Goal: Information Seeking & Learning: Learn about a topic

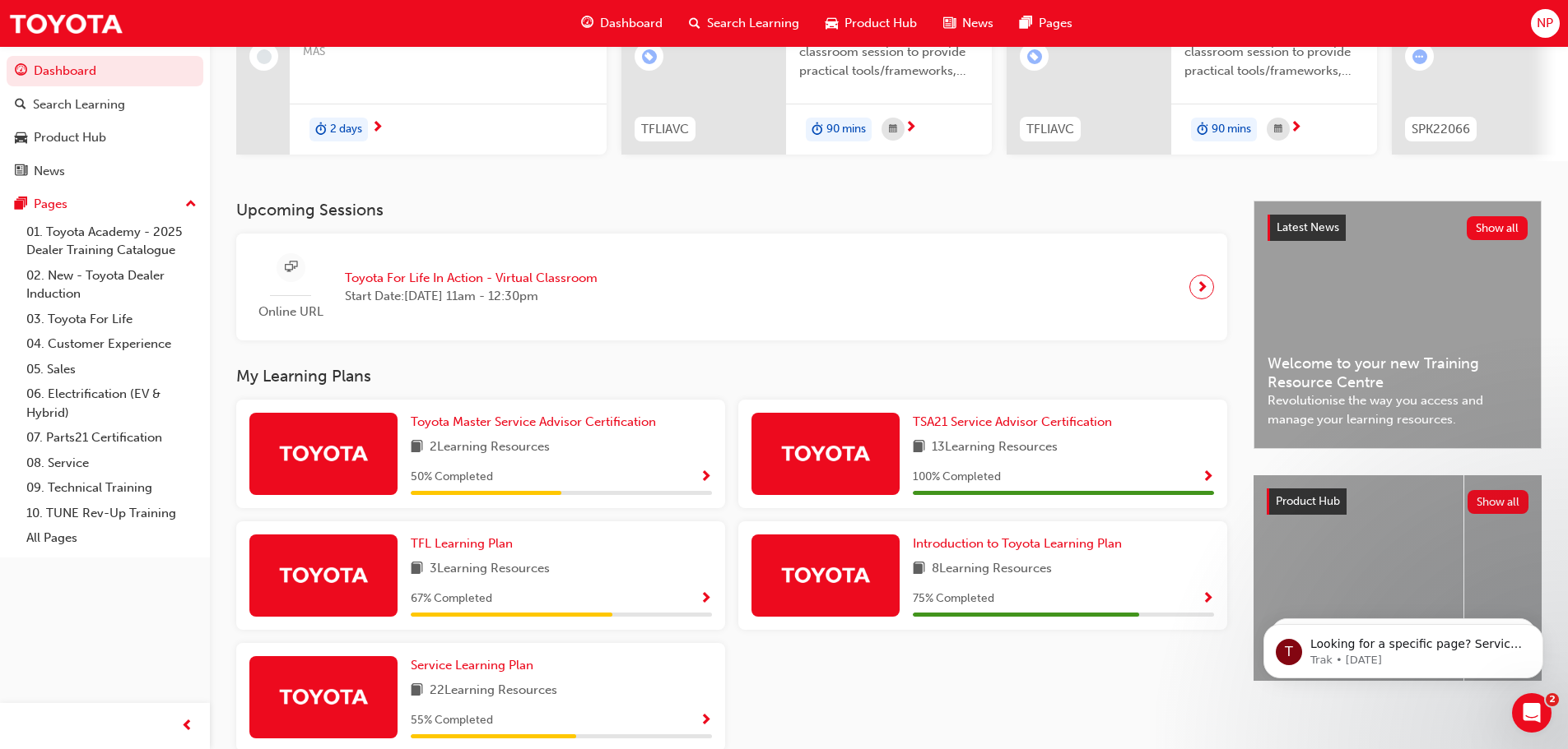
scroll to position [308, 0]
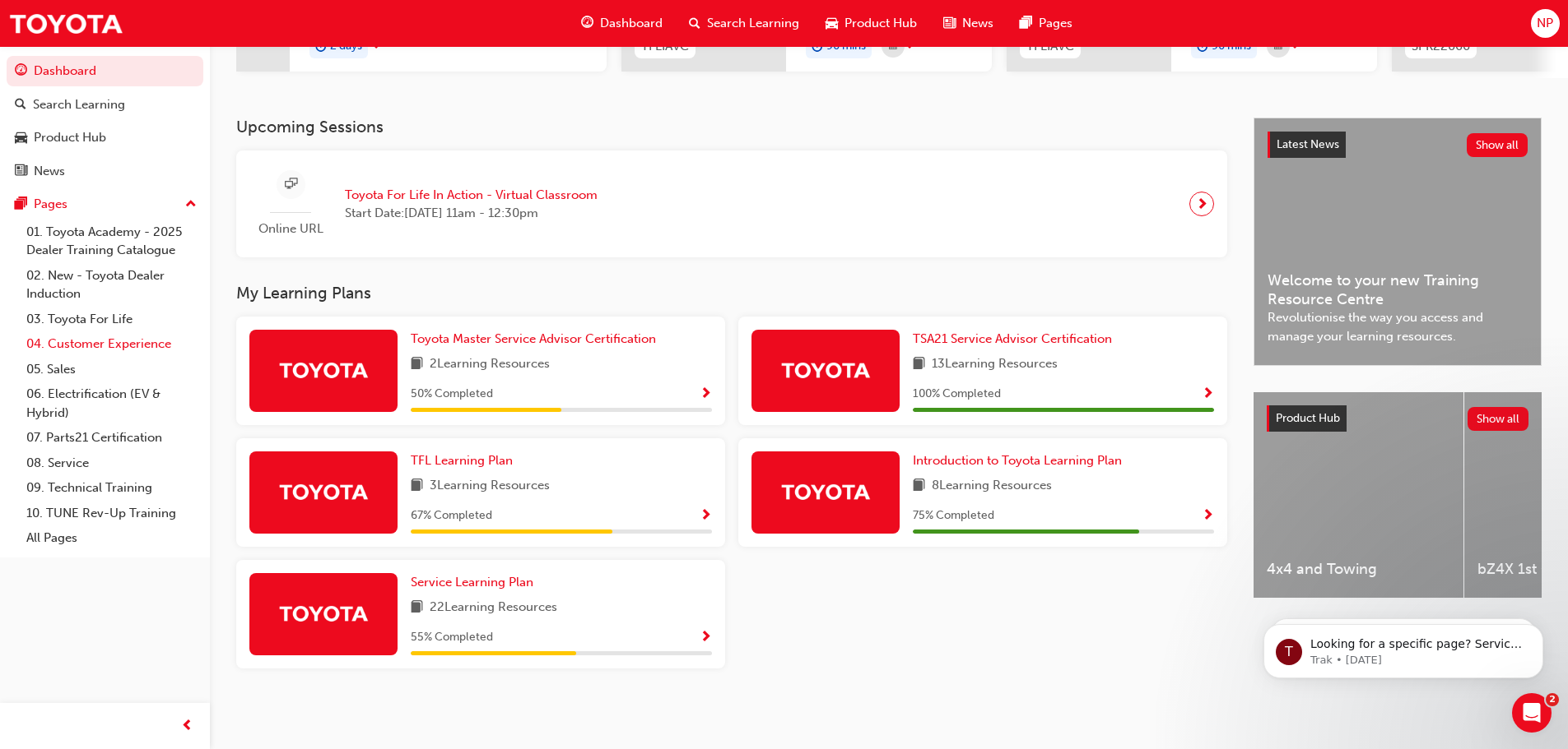
click at [146, 346] on link "04. Customer Experience" at bounding box center [111, 345] width 184 height 25
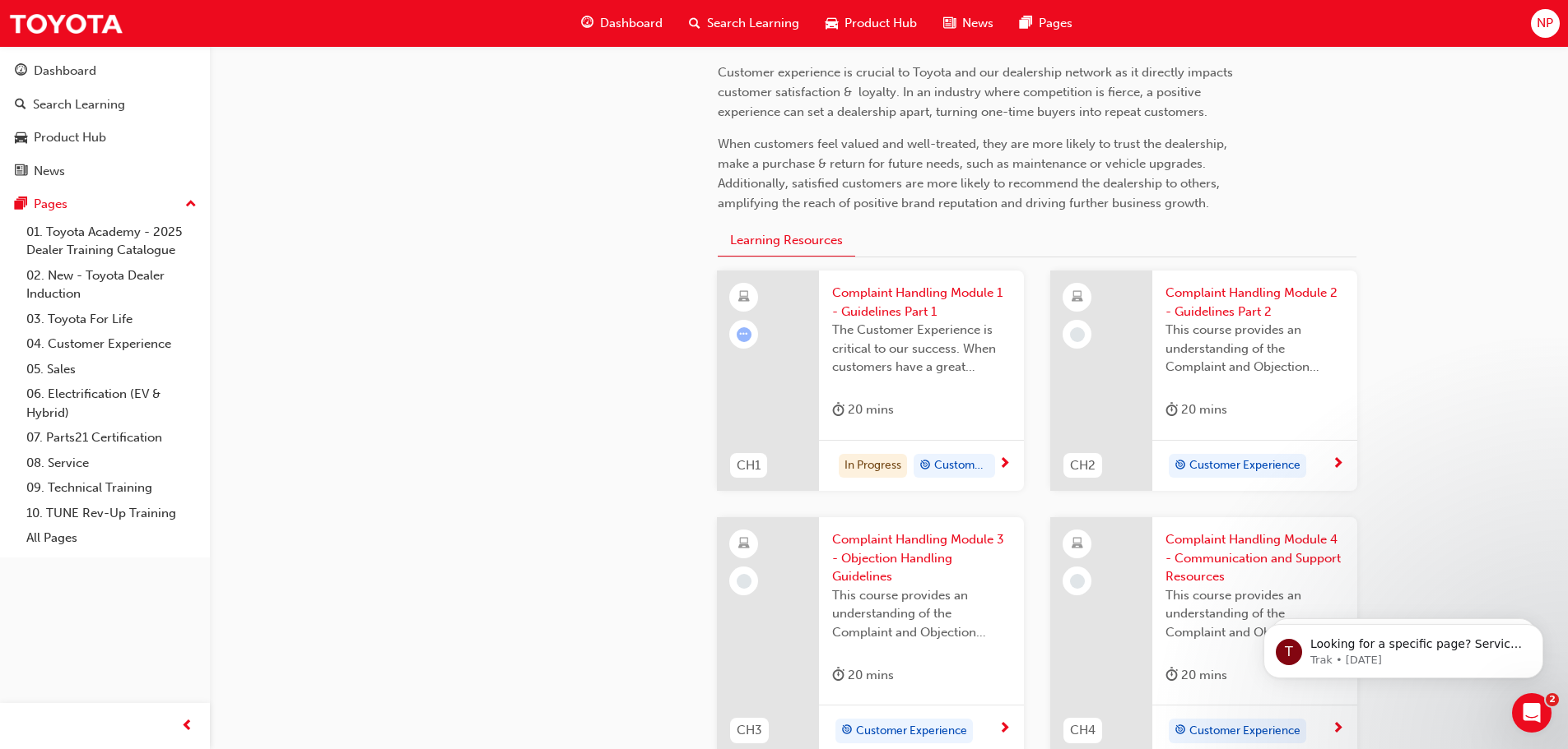
scroll to position [411, 0]
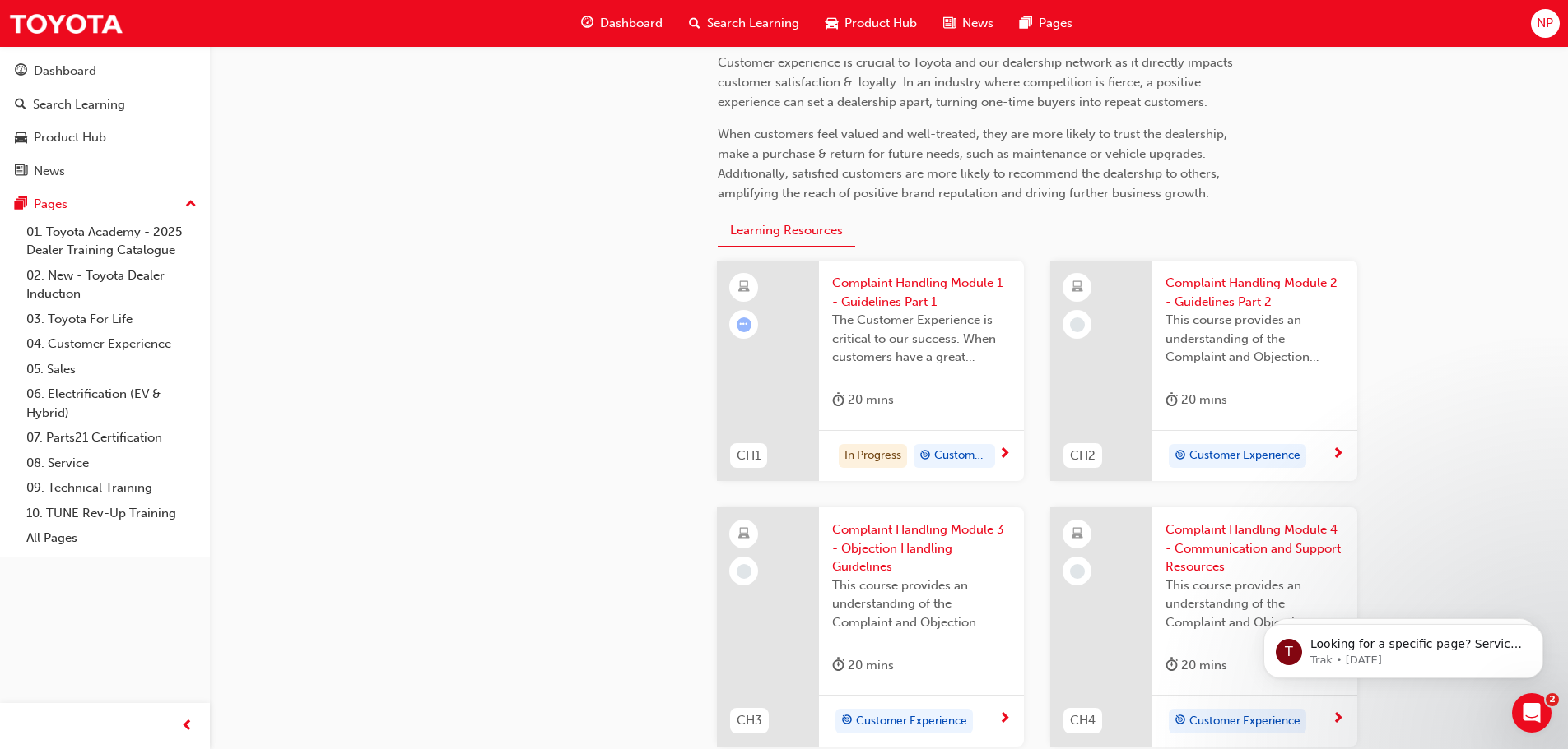
click at [887, 300] on span "Complaint Handling Module 1 - Guidelines Part 1" at bounding box center [921, 292] width 178 height 37
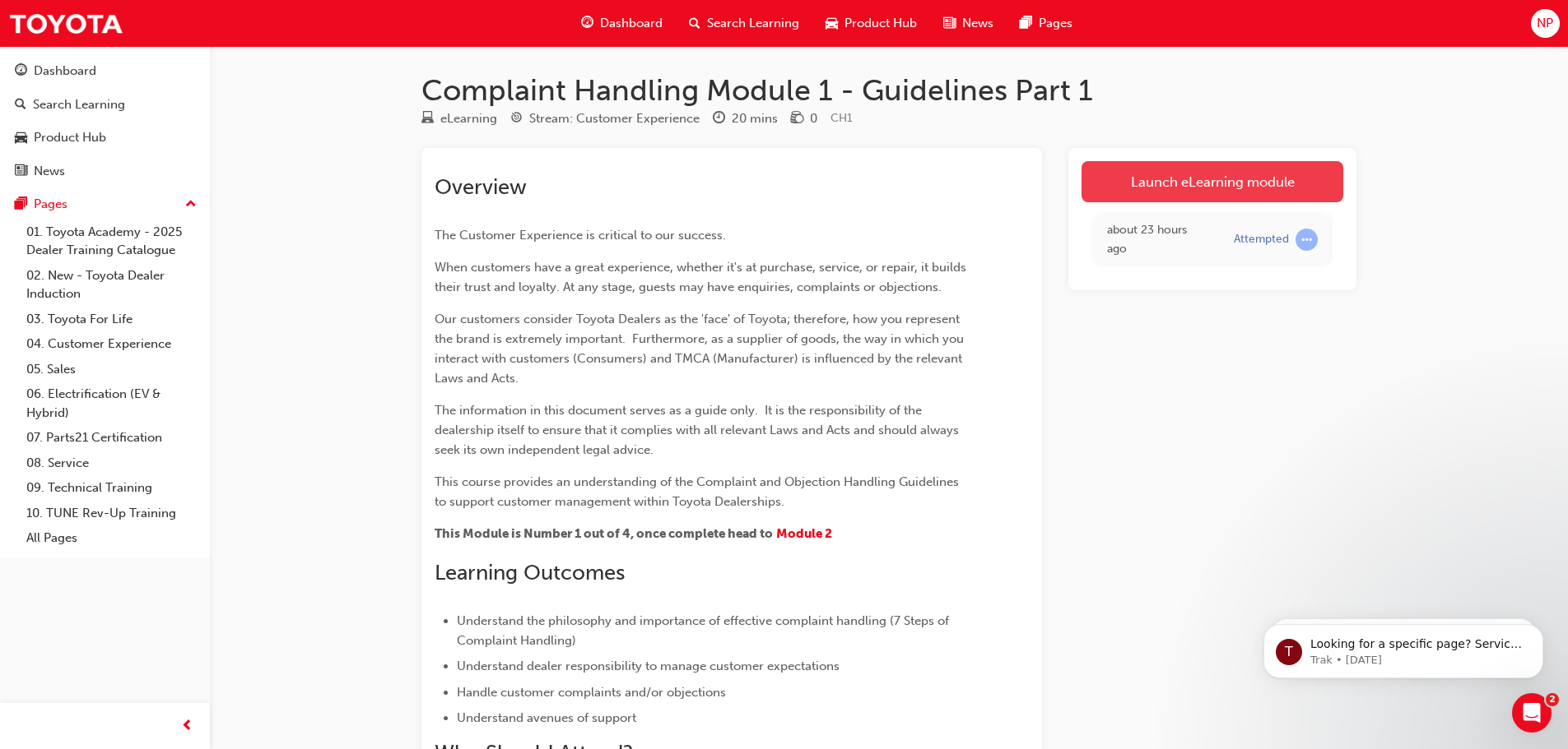
click at [1264, 189] on link "Launch eLearning module" at bounding box center [1212, 182] width 261 height 42
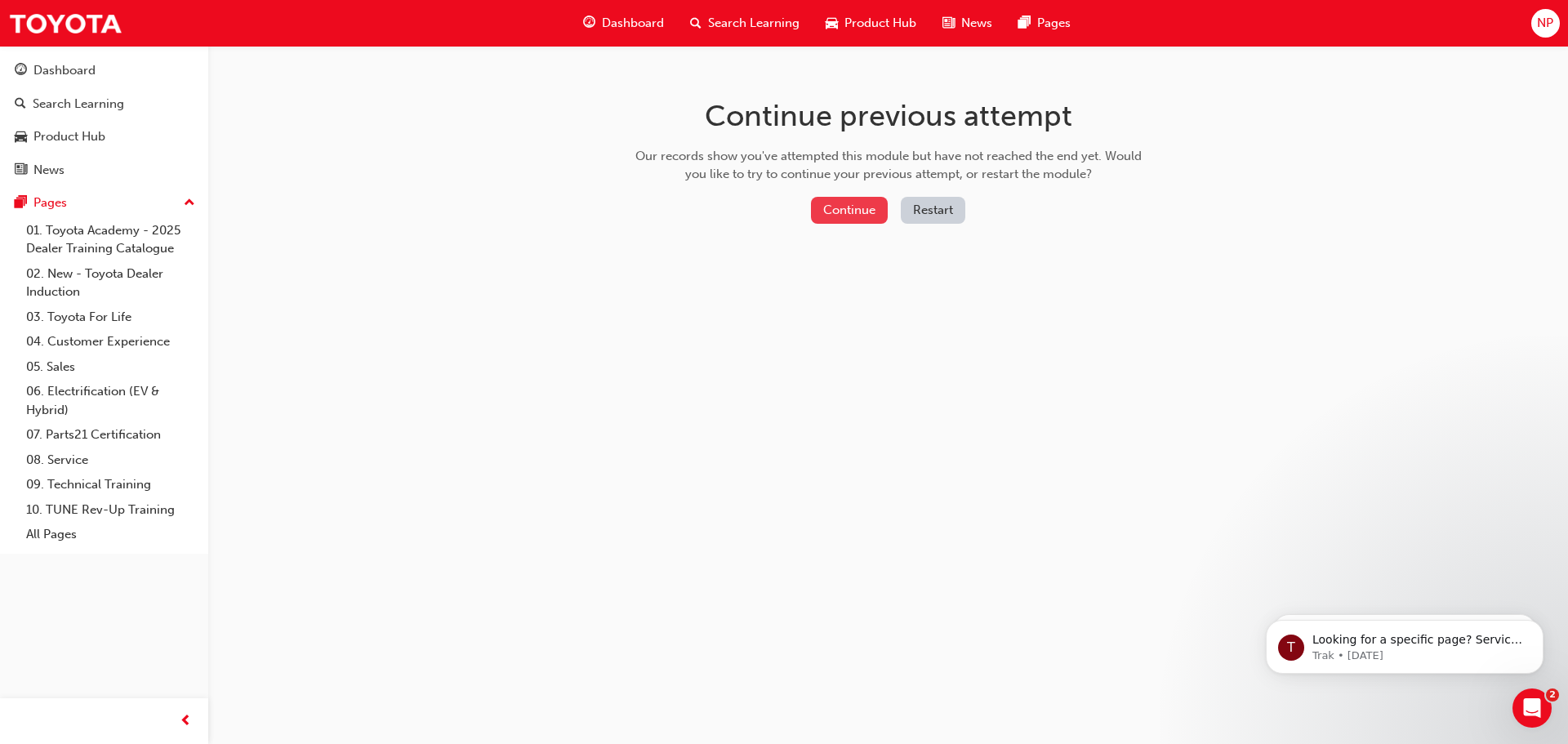
click at [853, 214] on button "Continue" at bounding box center [849, 211] width 77 height 27
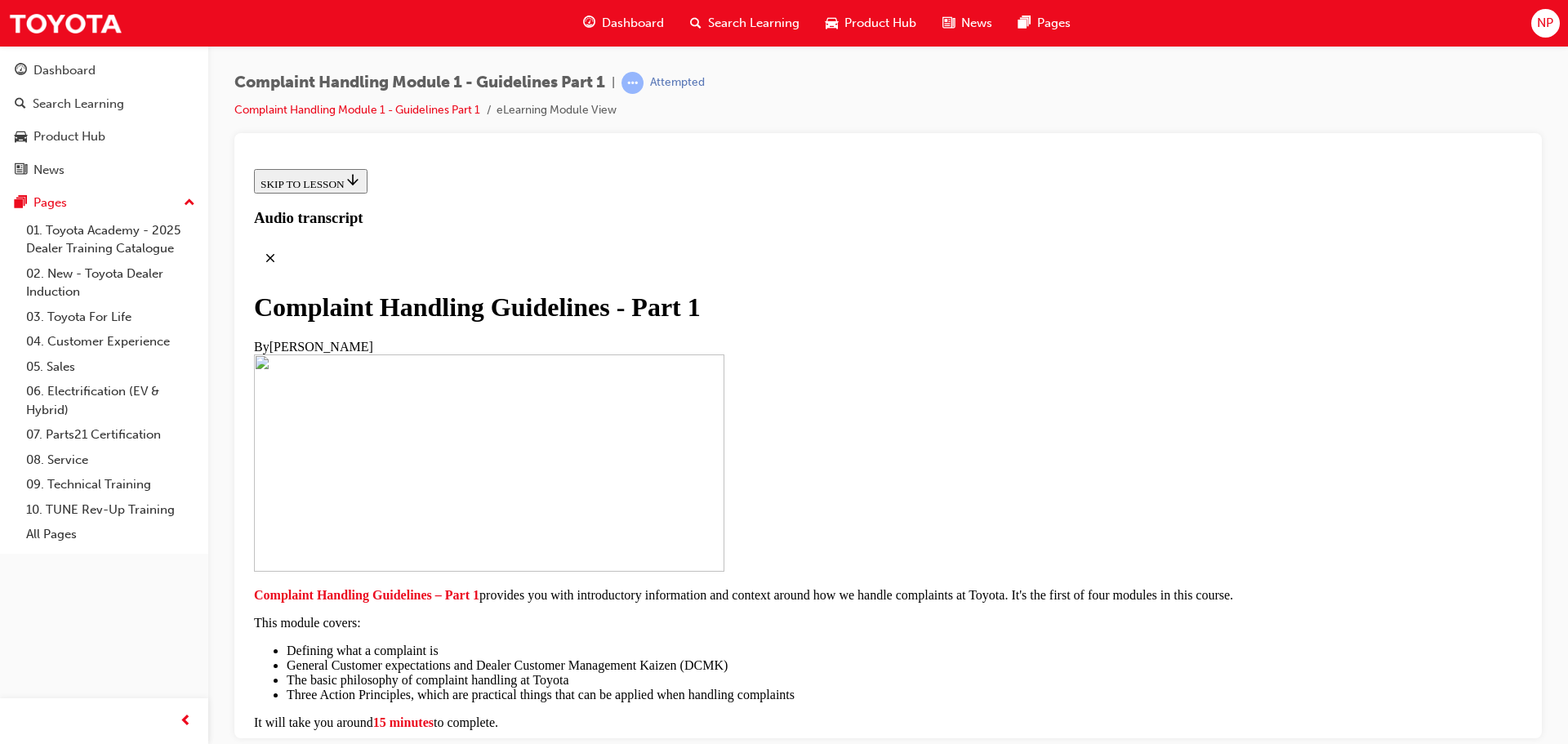
scroll to position [327, 0]
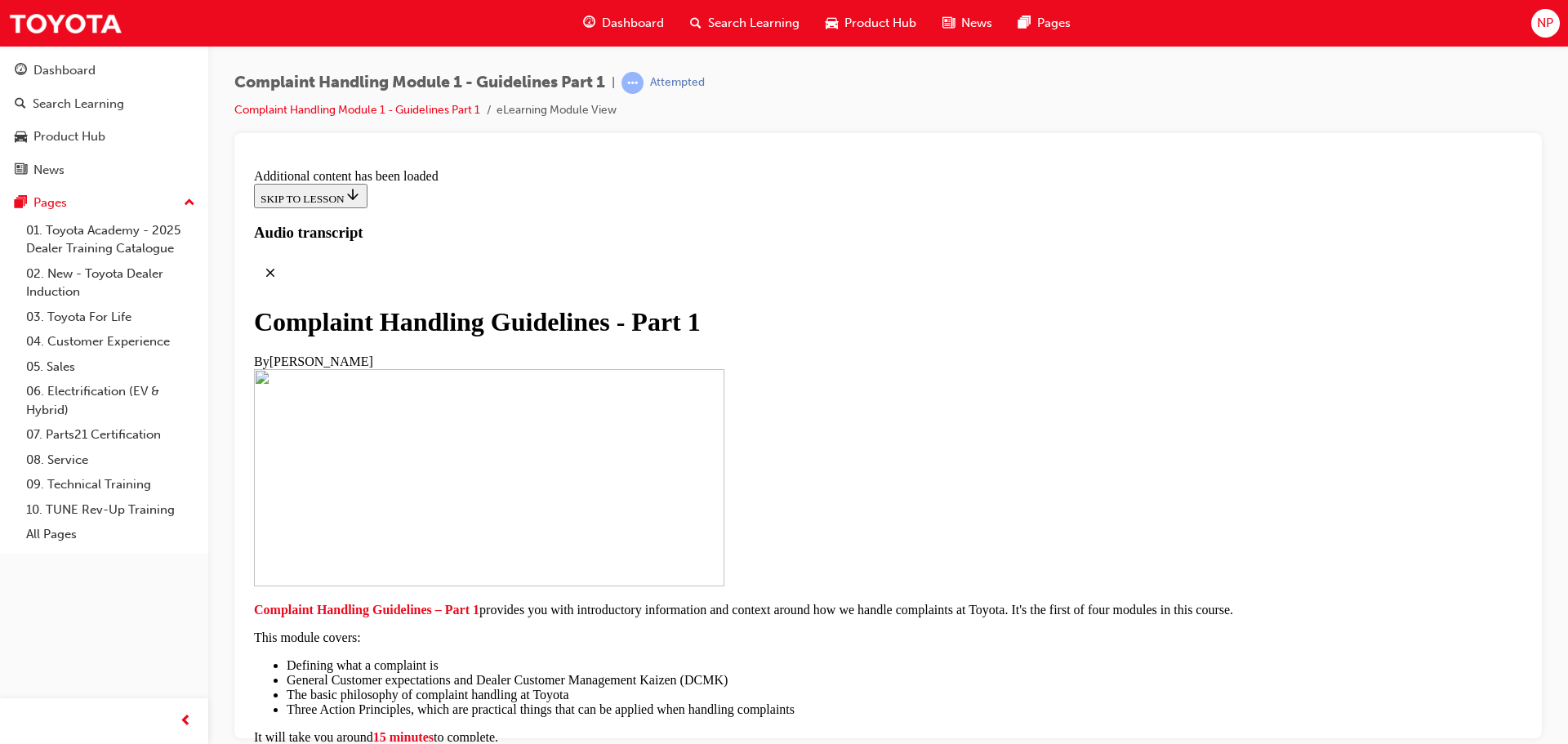
scroll to position [1164, 0]
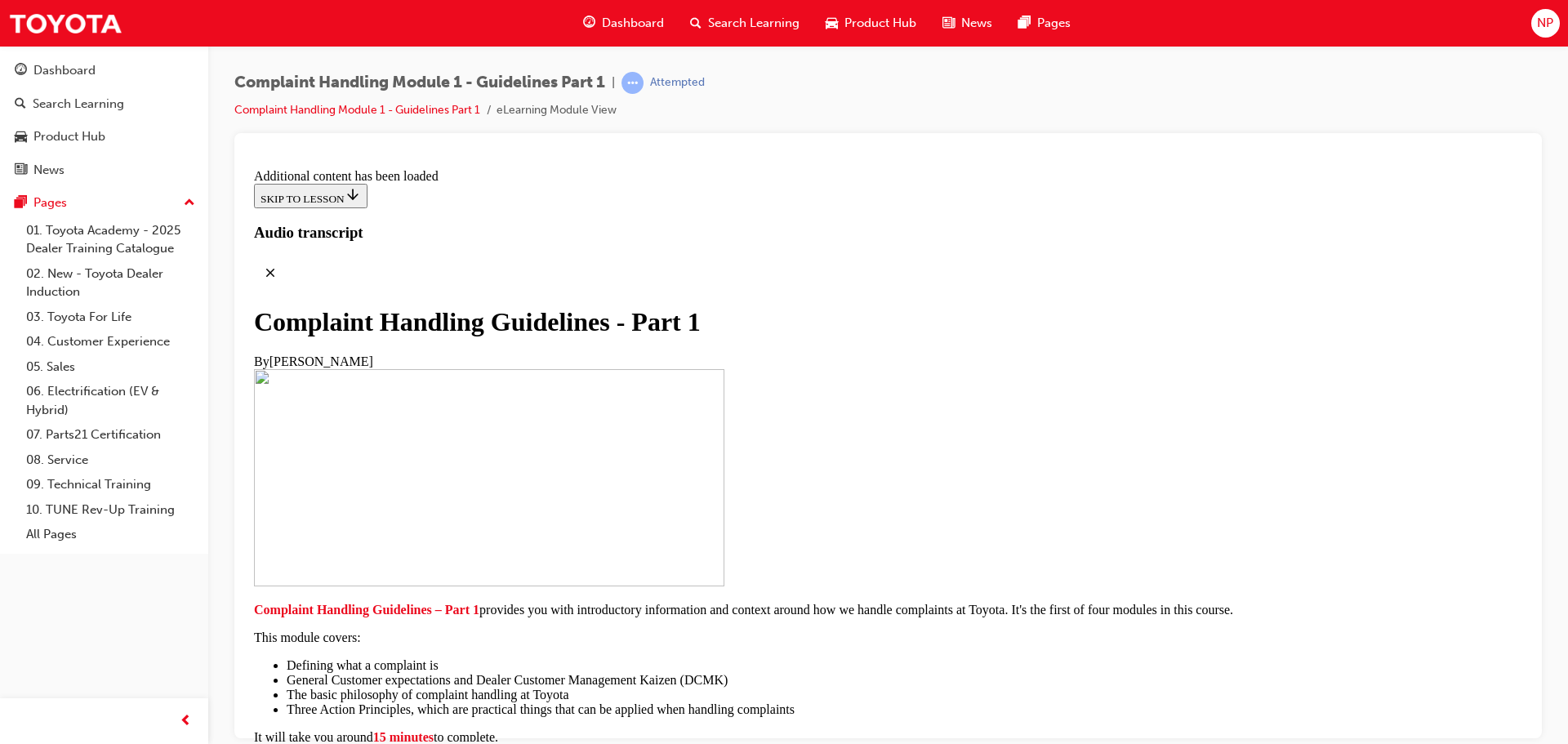
drag, startPoint x: 898, startPoint y: 298, endPoint x: 564, endPoint y: 459, distance: 370.8
drag, startPoint x: 565, startPoint y: 471, endPoint x: 639, endPoint y: 595, distance: 144.4
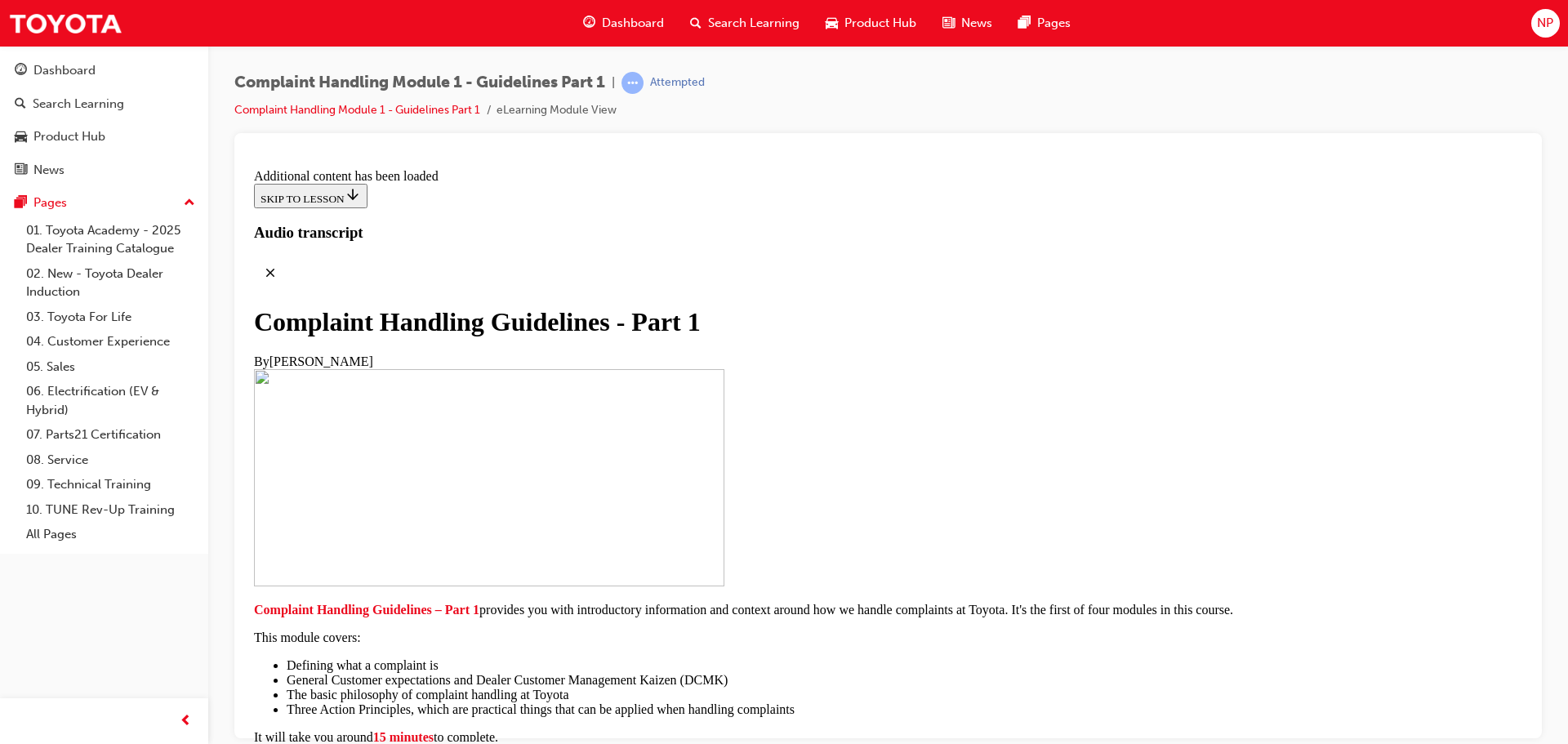
drag, startPoint x: 700, startPoint y: 309, endPoint x: 696, endPoint y: 356, distance: 47.2
drag, startPoint x: 696, startPoint y: 356, endPoint x: 782, endPoint y: 465, distance: 138.8
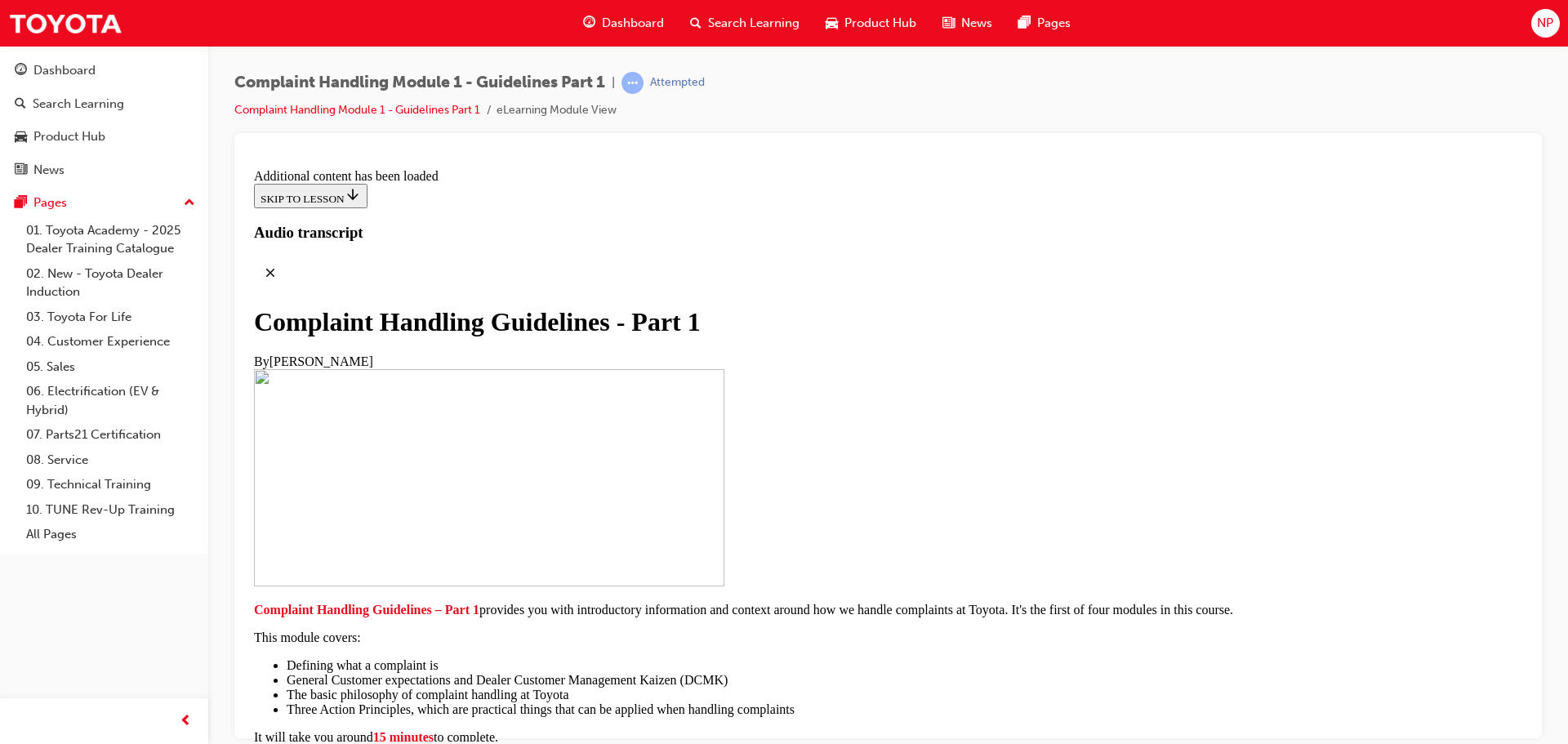
drag, startPoint x: 782, startPoint y: 460, endPoint x: 772, endPoint y: 450, distance: 14.1
drag, startPoint x: 772, startPoint y: 450, endPoint x: 883, endPoint y: 495, distance: 119.8
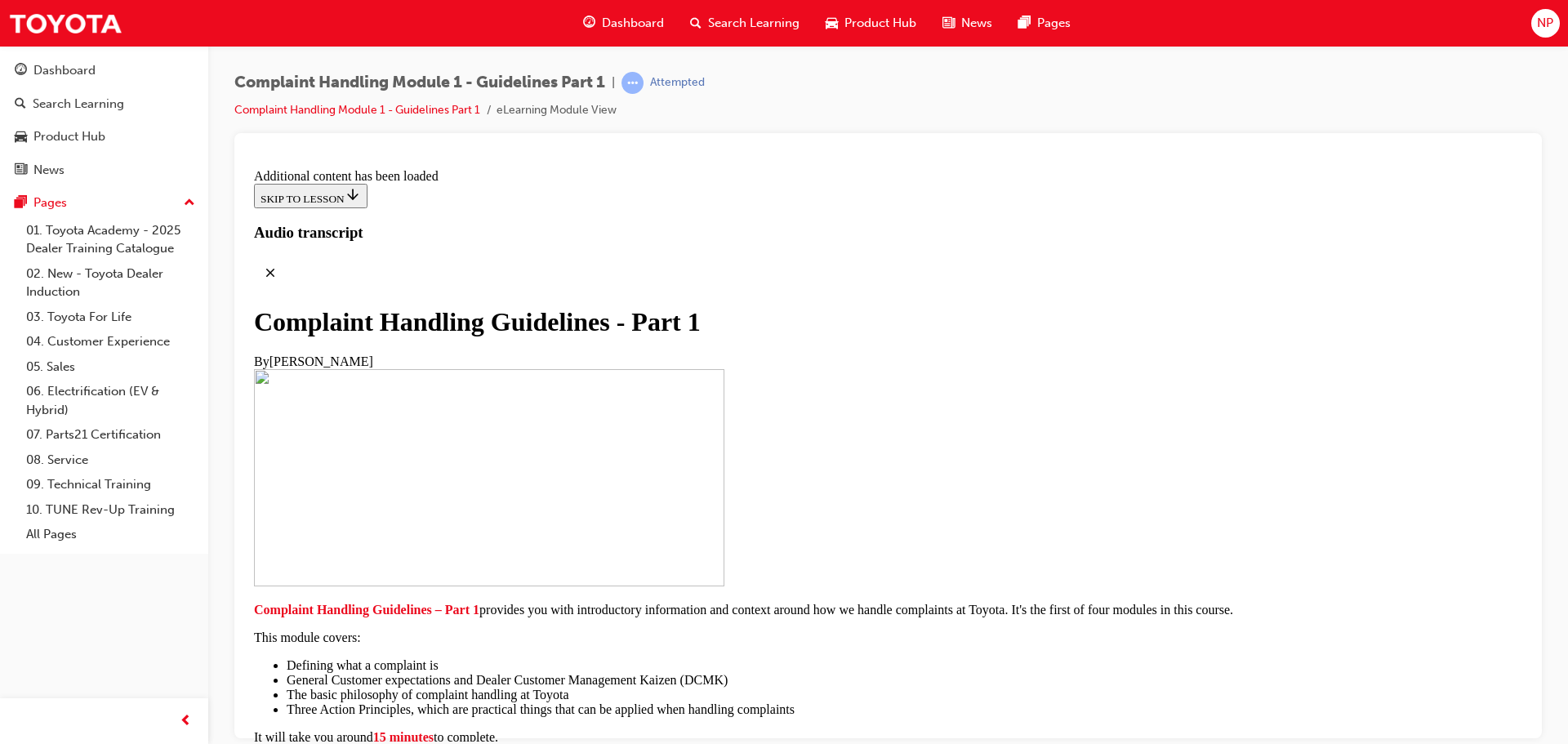
drag, startPoint x: 814, startPoint y: 691, endPoint x: 1358, endPoint y: 476, distance: 584.9
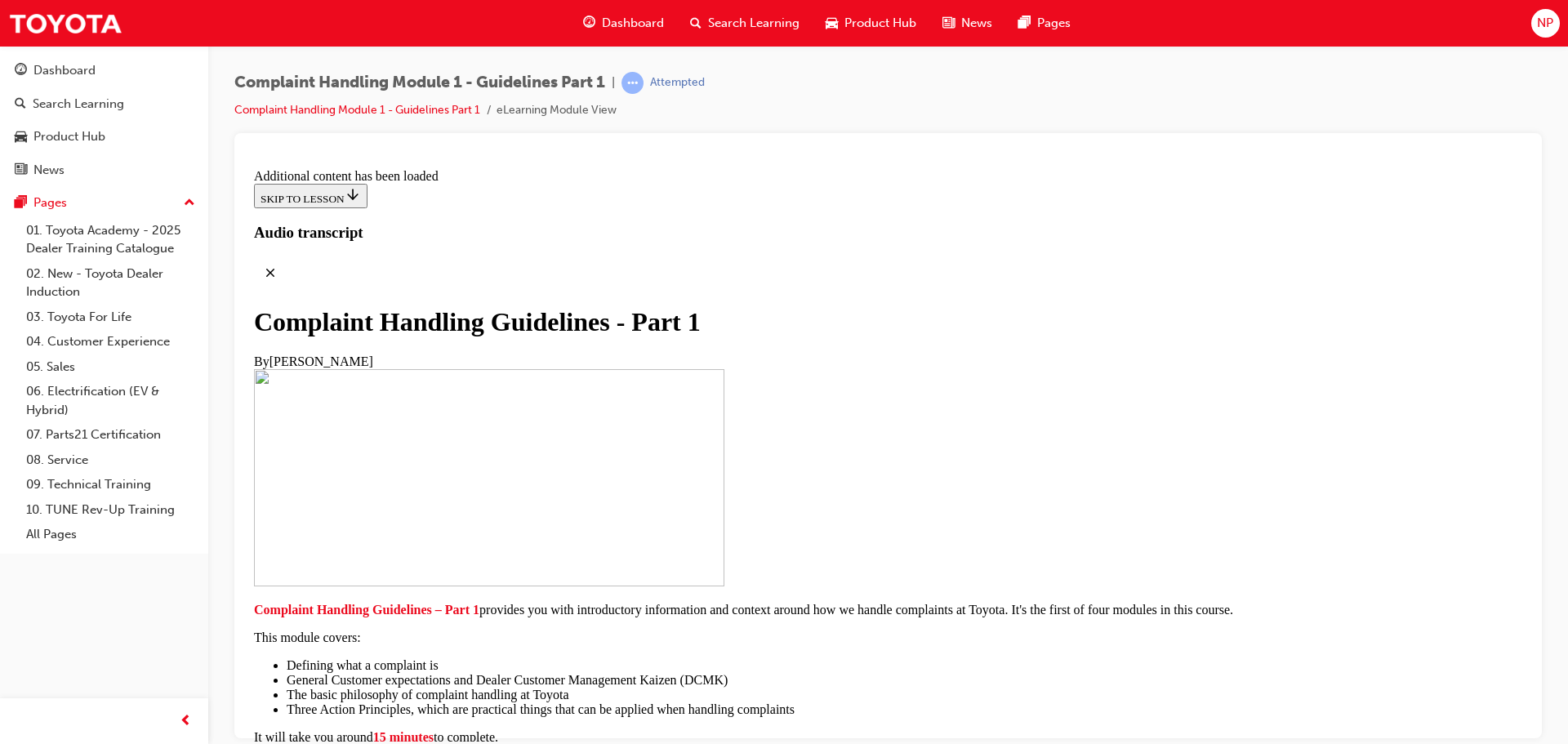
drag, startPoint x: 1114, startPoint y: 473, endPoint x: 1013, endPoint y: 504, distance: 105.7
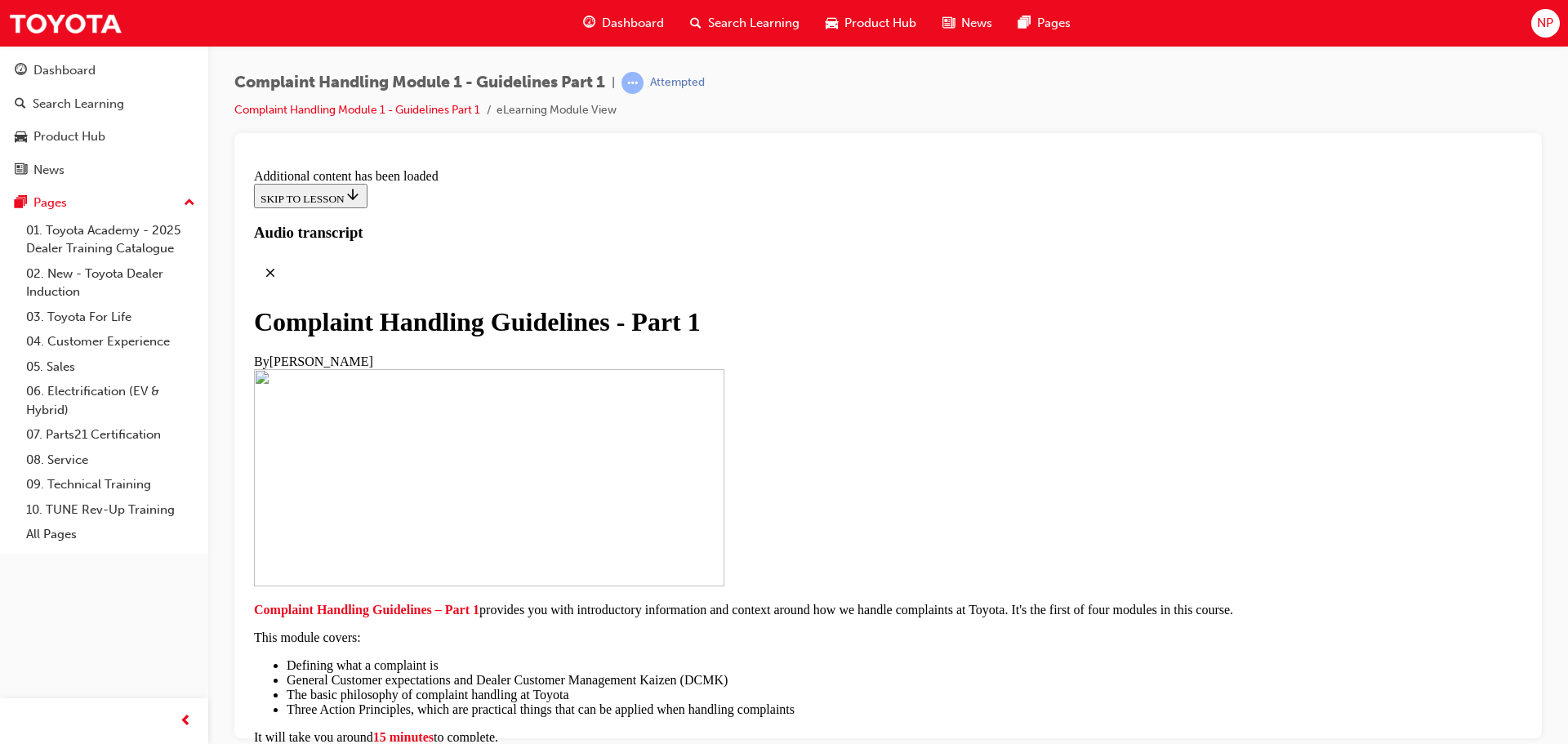
drag, startPoint x: 908, startPoint y: 621, endPoint x: 885, endPoint y: 627, distance: 23.8
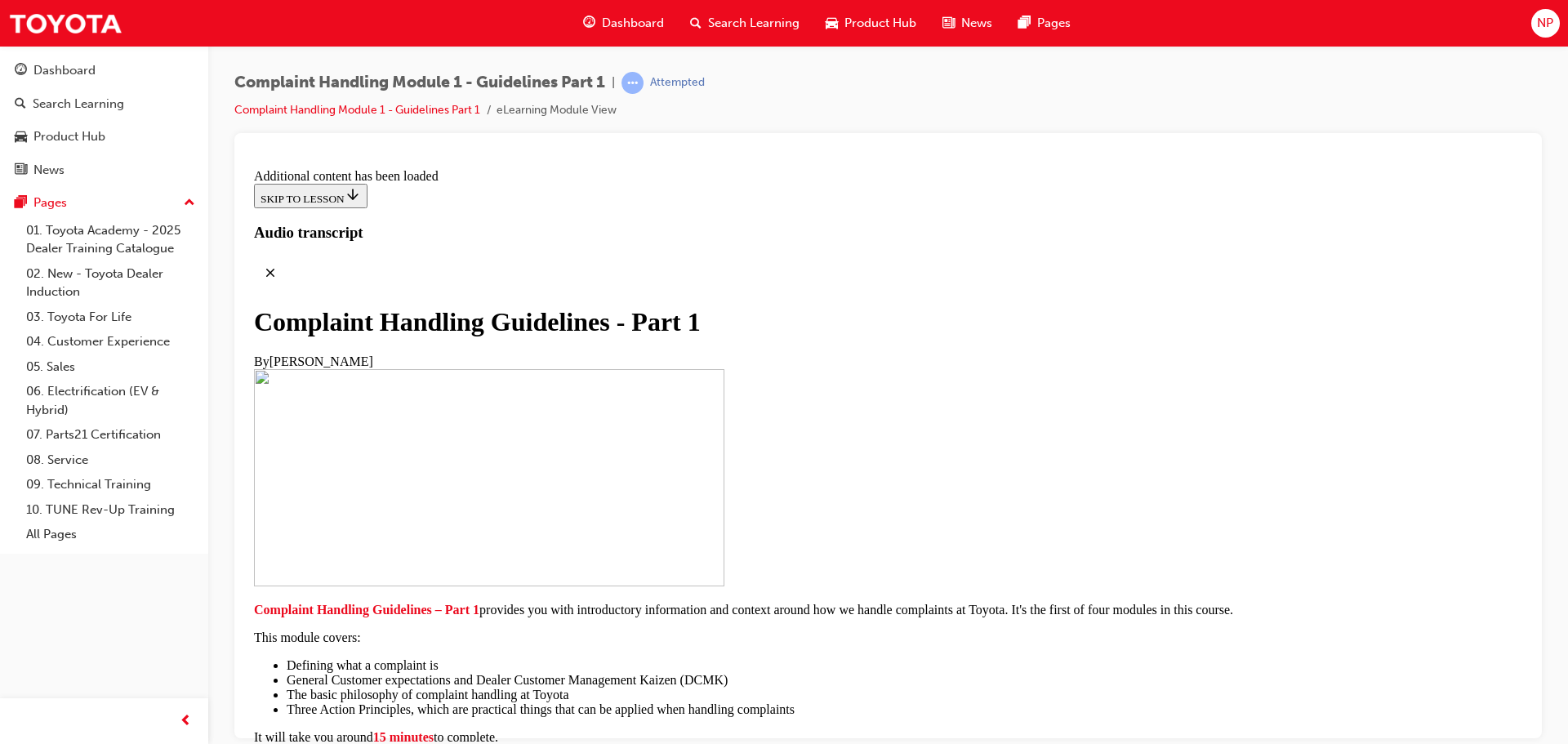
drag, startPoint x: 1317, startPoint y: 273, endPoint x: 408, endPoint y: 483, distance: 932.9
drag, startPoint x: 1192, startPoint y: 604, endPoint x: 1145, endPoint y: 583, distance: 51.5
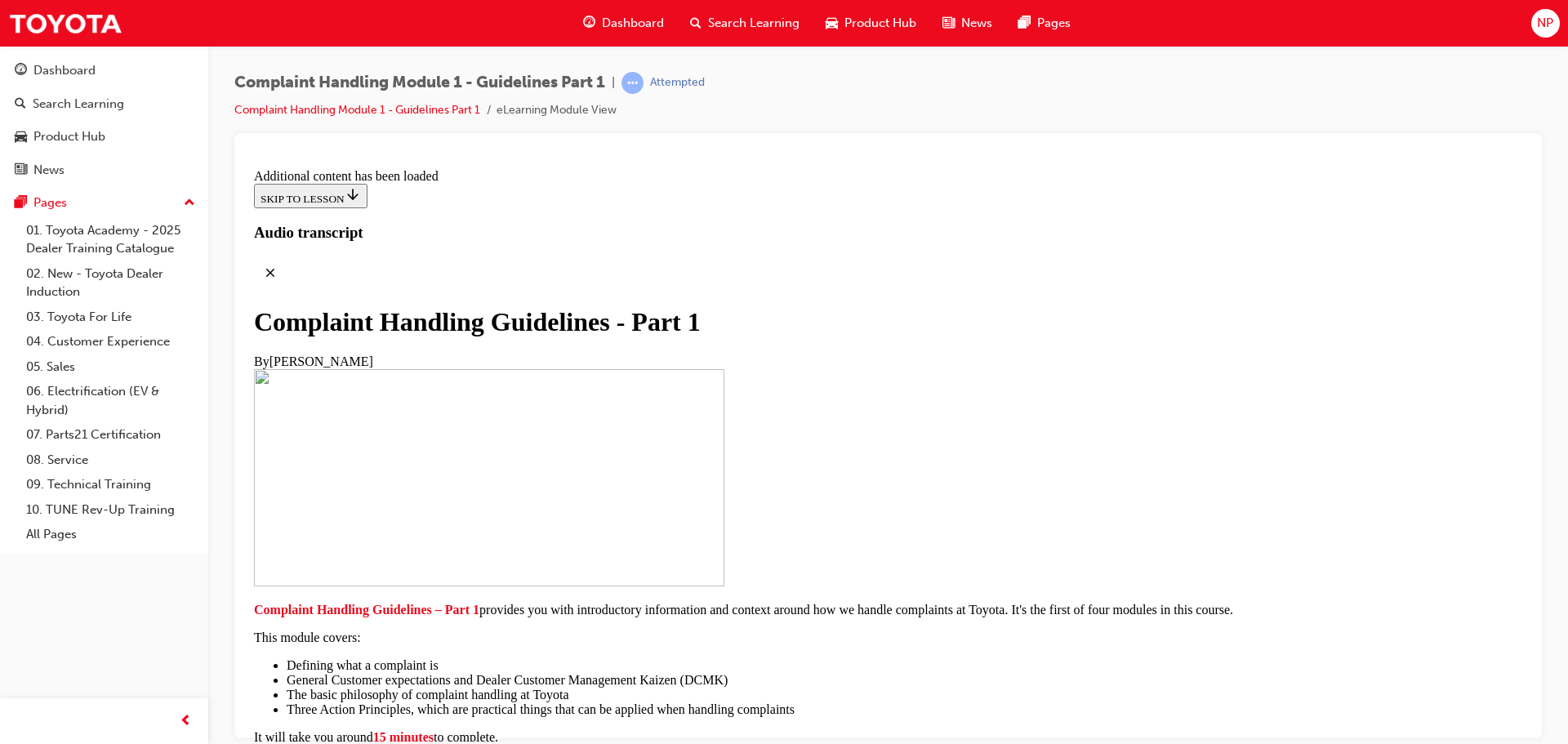
drag, startPoint x: 1039, startPoint y: 534, endPoint x: 895, endPoint y: 548, distance: 144.7
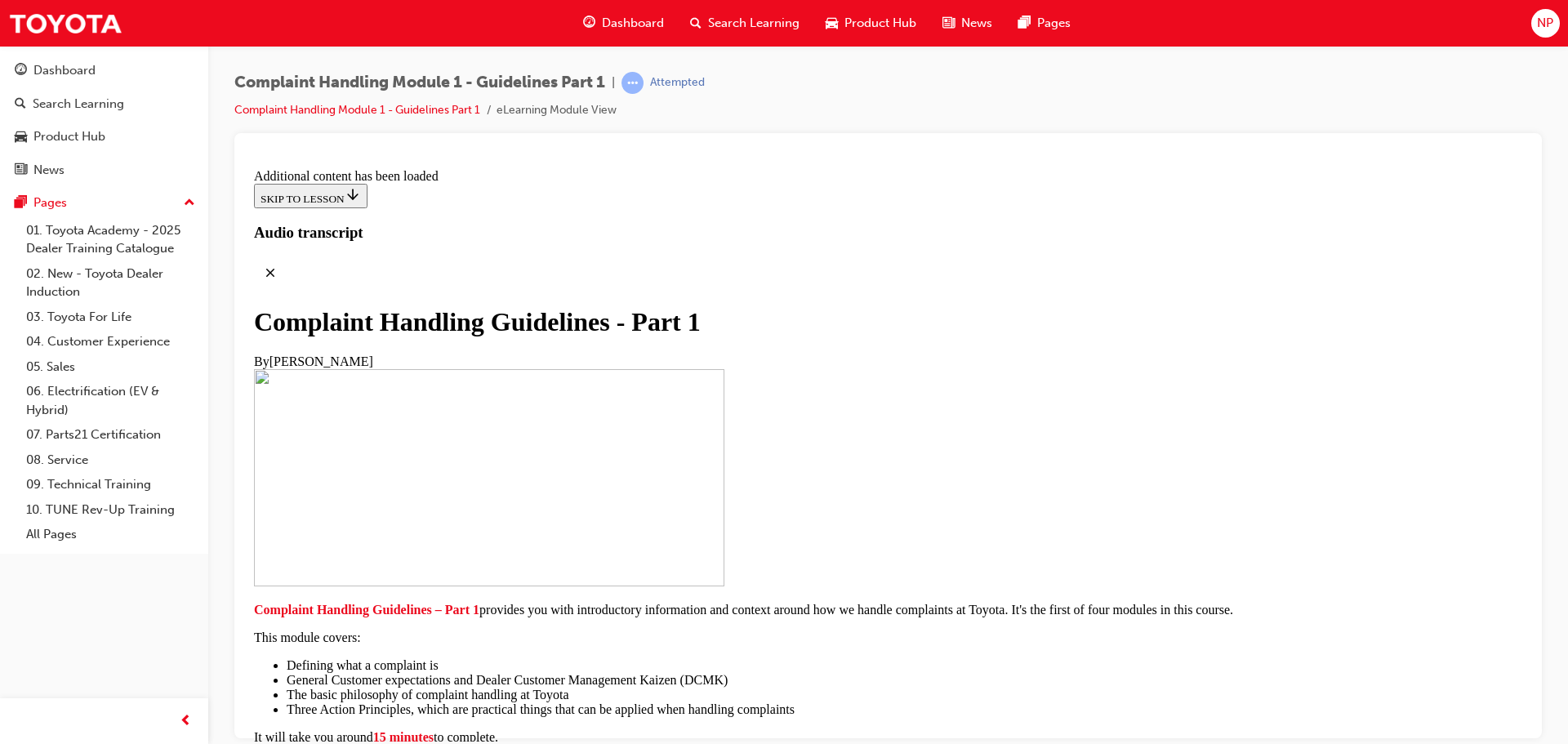
drag, startPoint x: 1317, startPoint y: 332, endPoint x: 1297, endPoint y: 348, distance: 25.6
drag, startPoint x: 1197, startPoint y: 429, endPoint x: 809, endPoint y: 482, distance: 391.6
drag, startPoint x: 809, startPoint y: 482, endPoint x: 772, endPoint y: 488, distance: 37.5
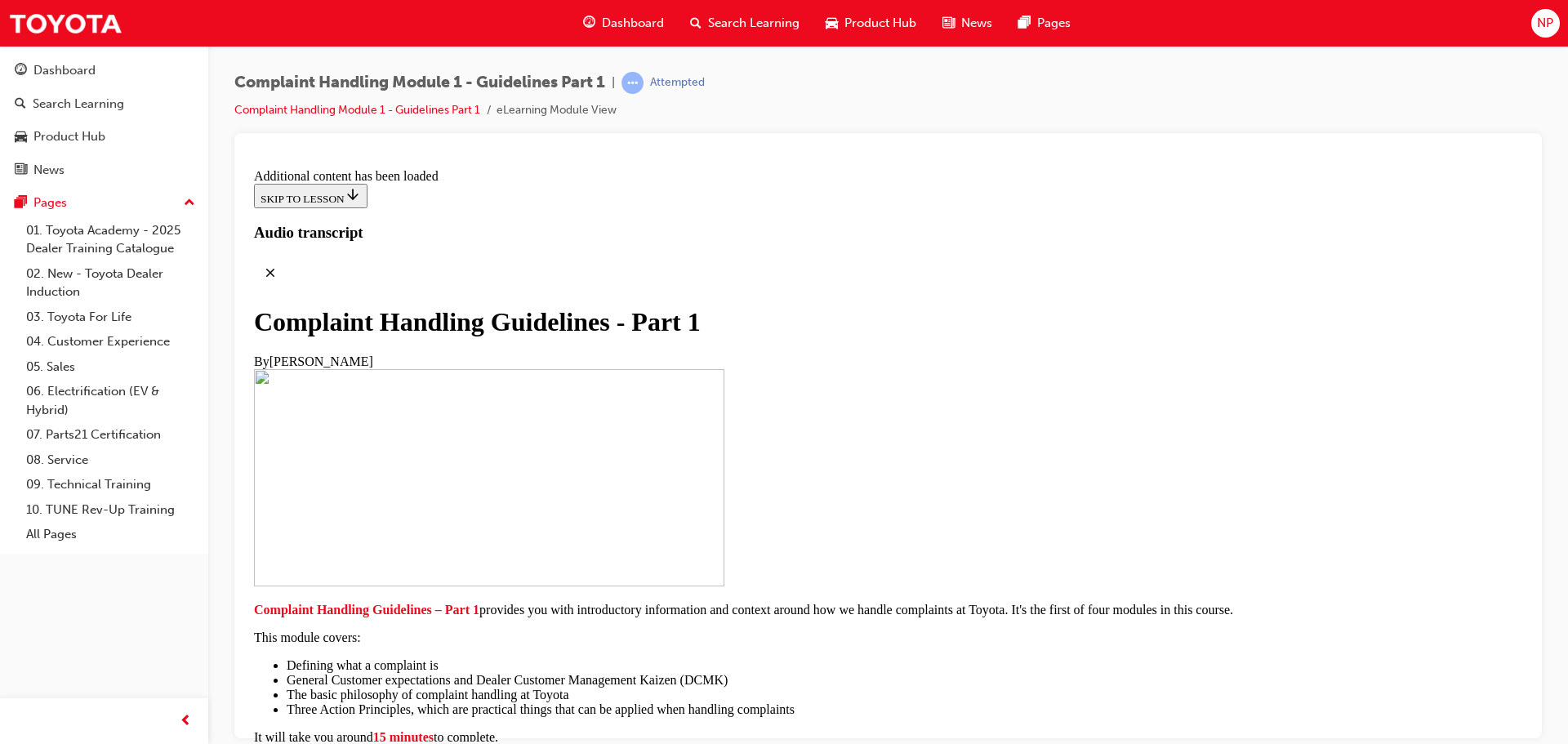
drag, startPoint x: 1029, startPoint y: 590, endPoint x: 1021, endPoint y: 471, distance: 119.3
